Goal: Task Accomplishment & Management: Manage account settings

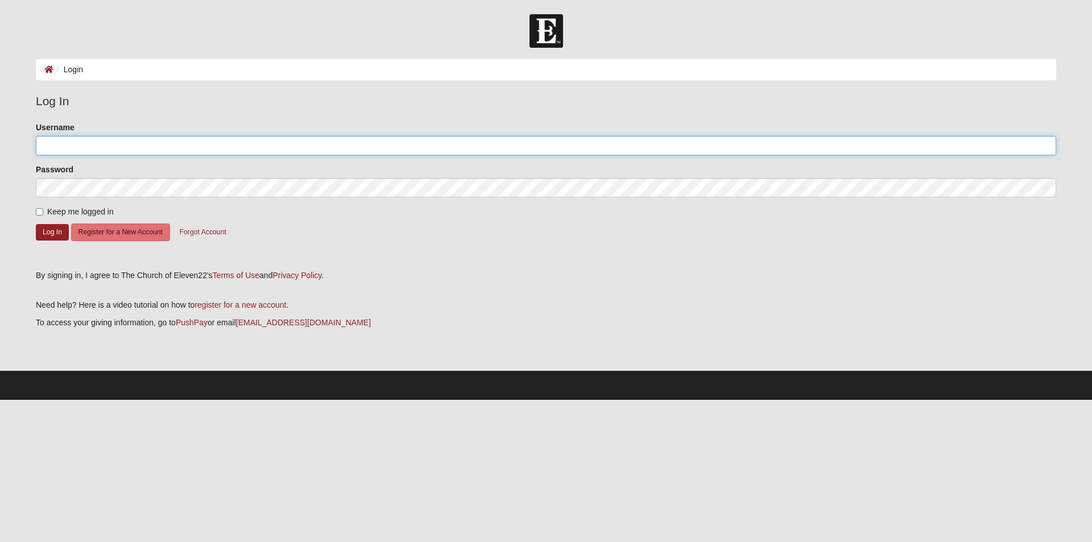
click at [81, 147] on input "Username" at bounding box center [546, 145] width 1020 height 19
type input "[PERSON_NAME][EMAIL_ADDRESS][PERSON_NAME][DOMAIN_NAME]"
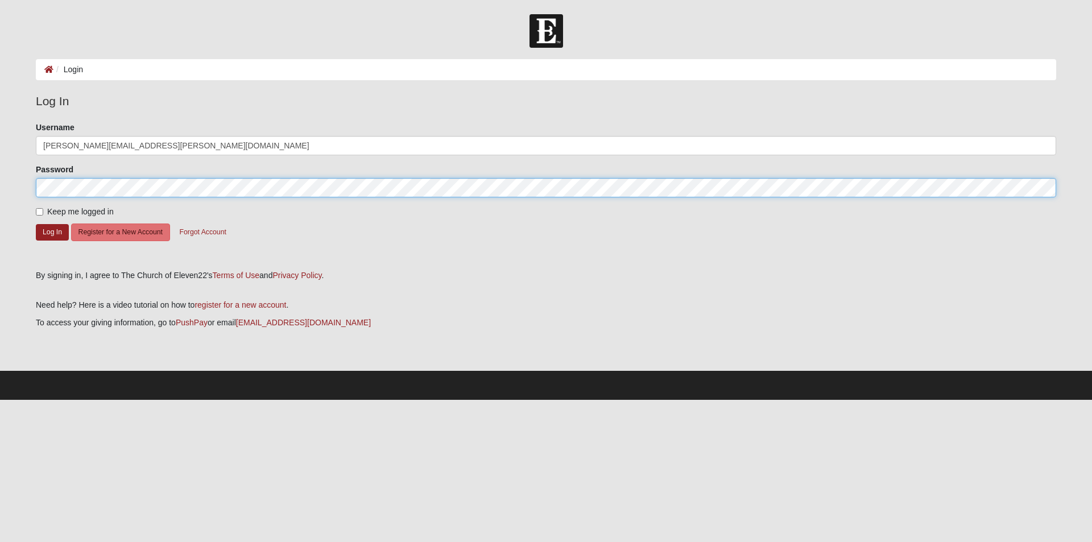
click at [11, 180] on form "Log In Login Login Error Log In Please correct the following: Username bothwell…" at bounding box center [546, 207] width 1092 height 386
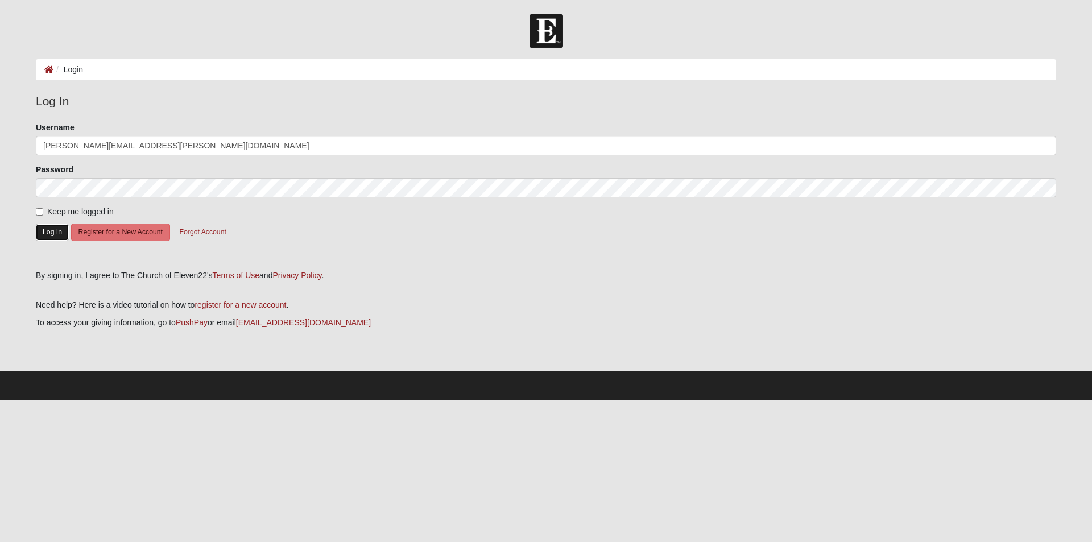
click at [55, 225] on button "Log In" at bounding box center [52, 232] width 33 height 16
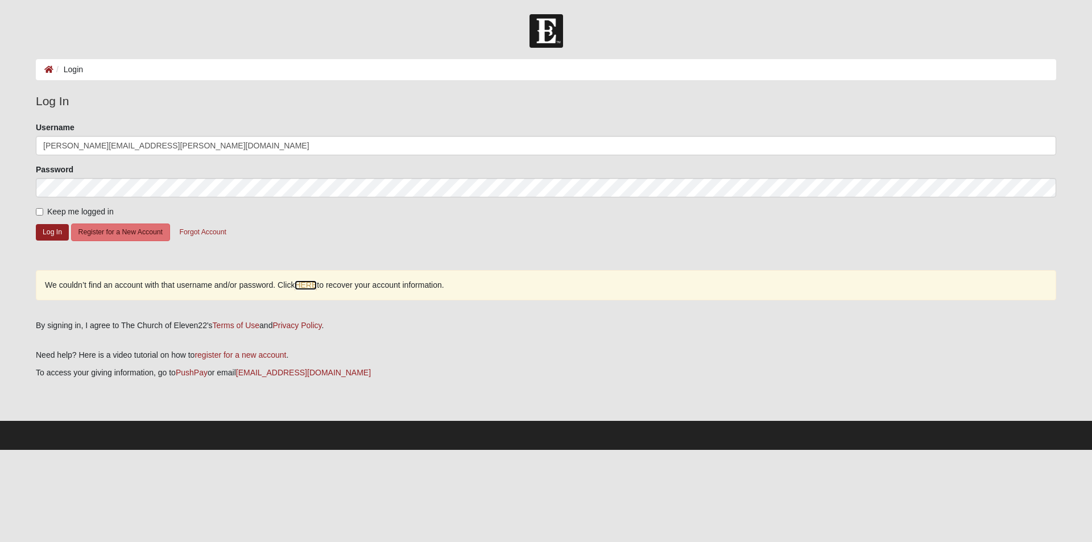
click at [305, 284] on link "HERE" at bounding box center [306, 285] width 22 height 10
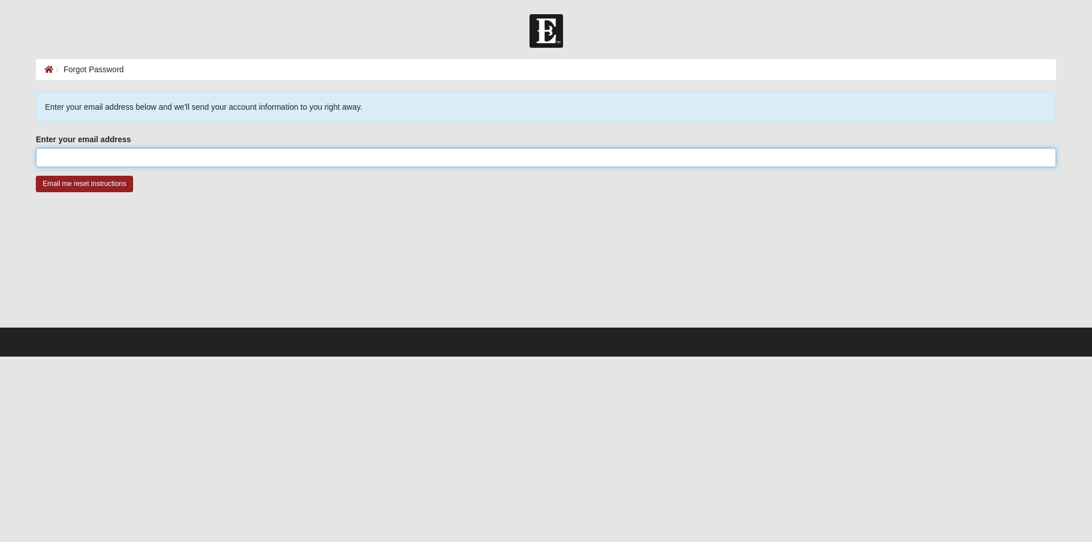
click at [155, 152] on input "Enter your email address" at bounding box center [546, 157] width 1020 height 19
type input "o"
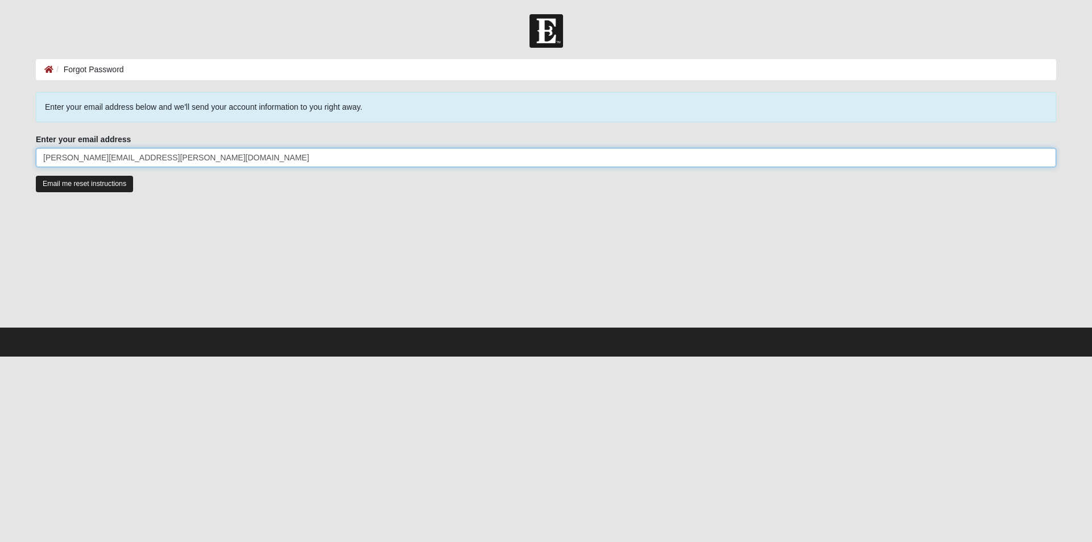
type input "bothwell.matthew@gmail.com"
click at [93, 181] on input "Email me reset instructions" at bounding box center [84, 184] width 97 height 16
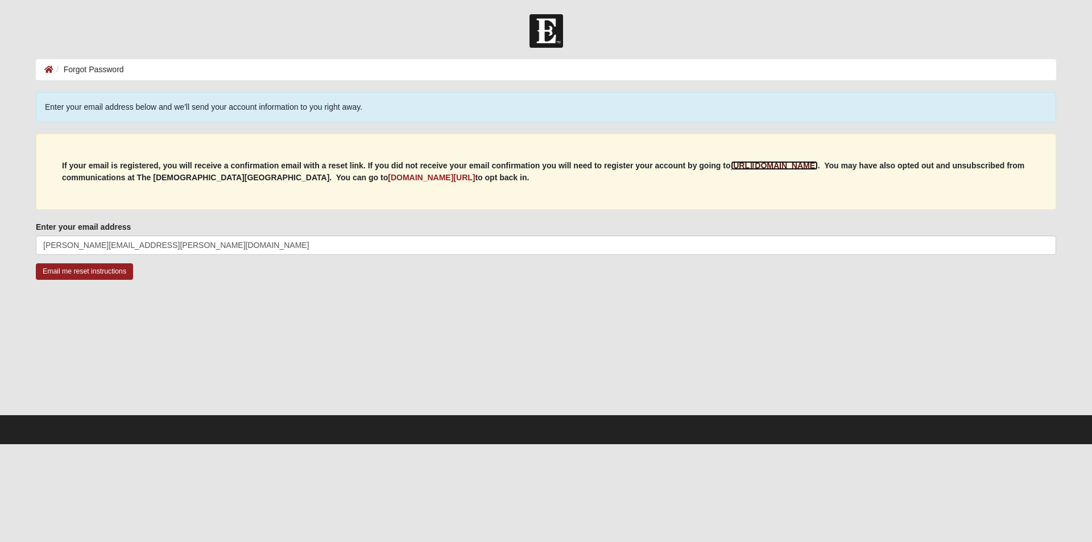
click at [760, 164] on b "https://my.coe22.com/register" at bounding box center [774, 165] width 87 height 9
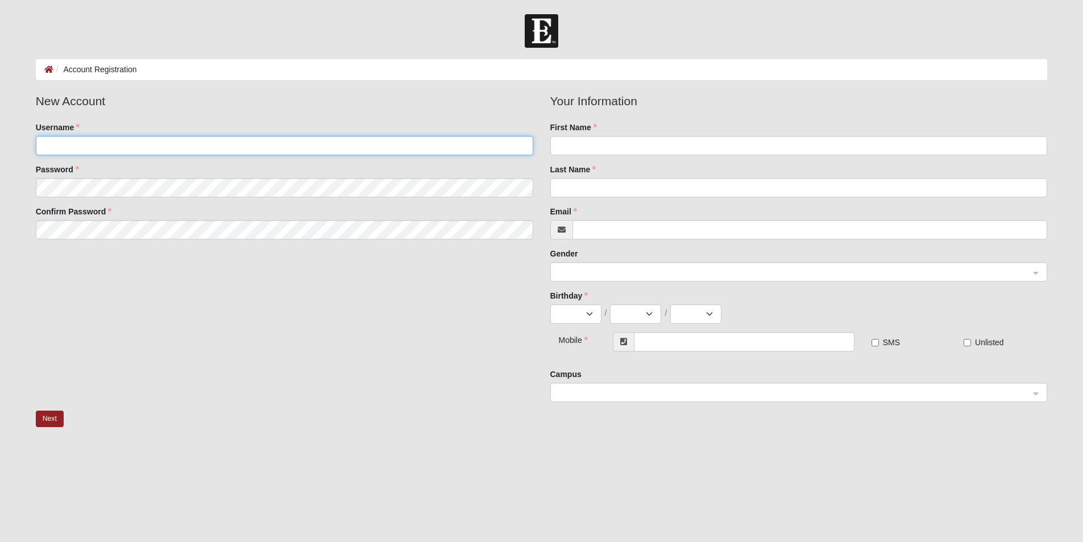
click at [133, 150] on input "Username" at bounding box center [285, 145] width 498 height 19
